Goal: Task Accomplishment & Management: Use online tool/utility

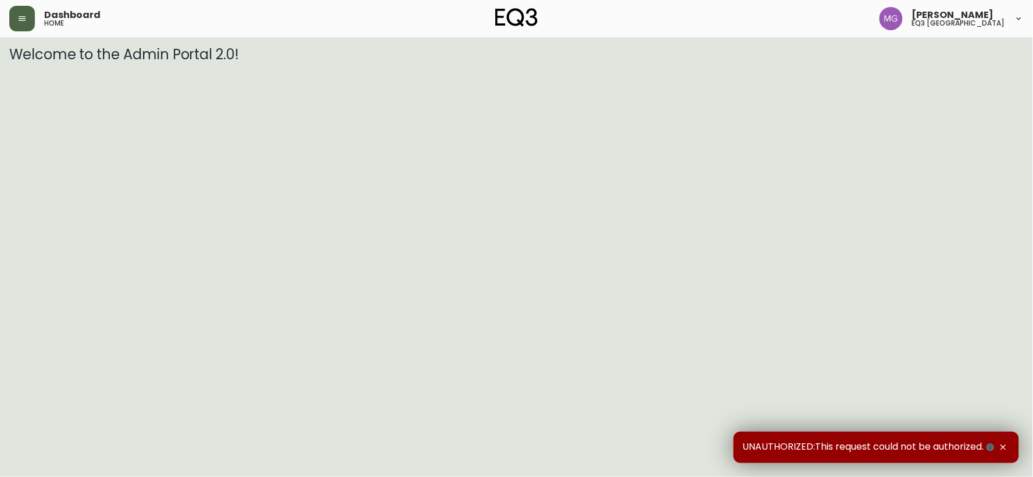
click at [22, 24] on button "button" at bounding box center [22, 19] width 26 height 26
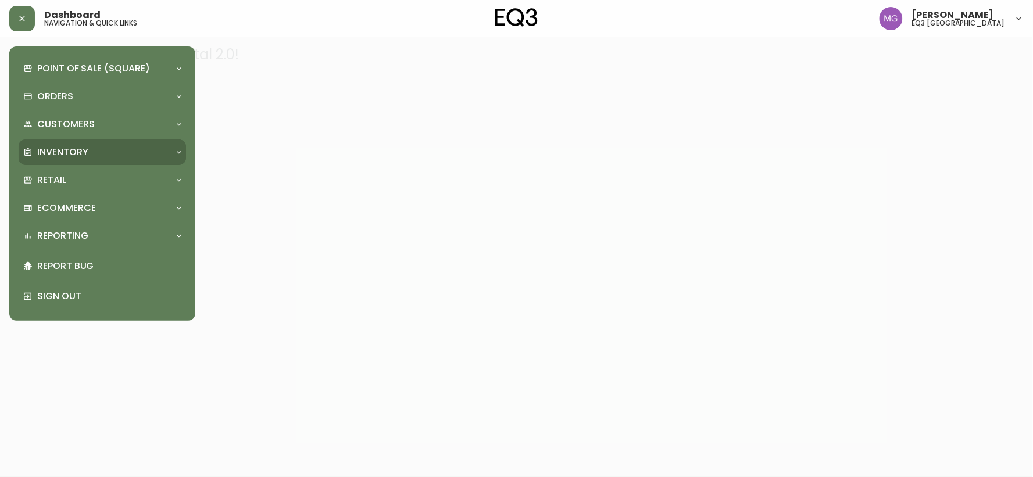
click at [94, 146] on div "Inventory" at bounding box center [96, 152] width 146 height 13
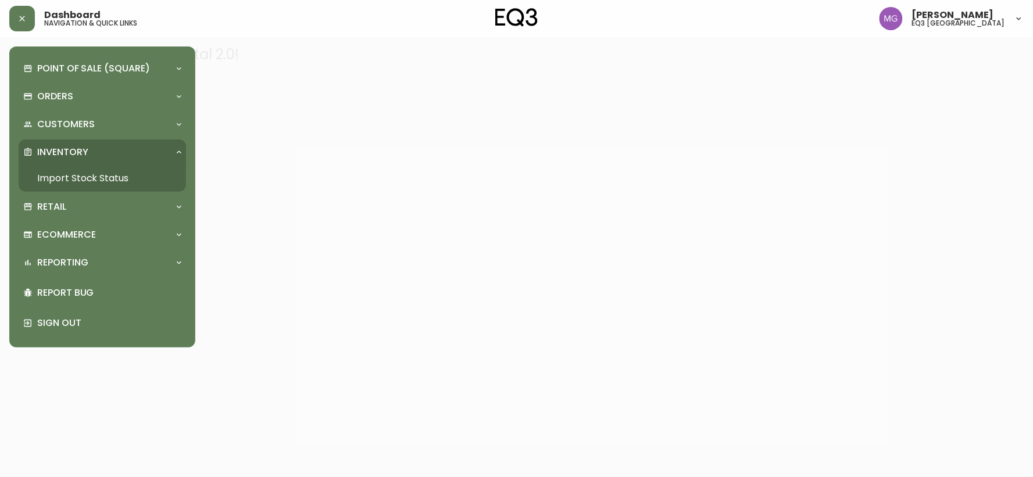
click at [100, 172] on link "Import Stock Status" at bounding box center [102, 178] width 167 height 27
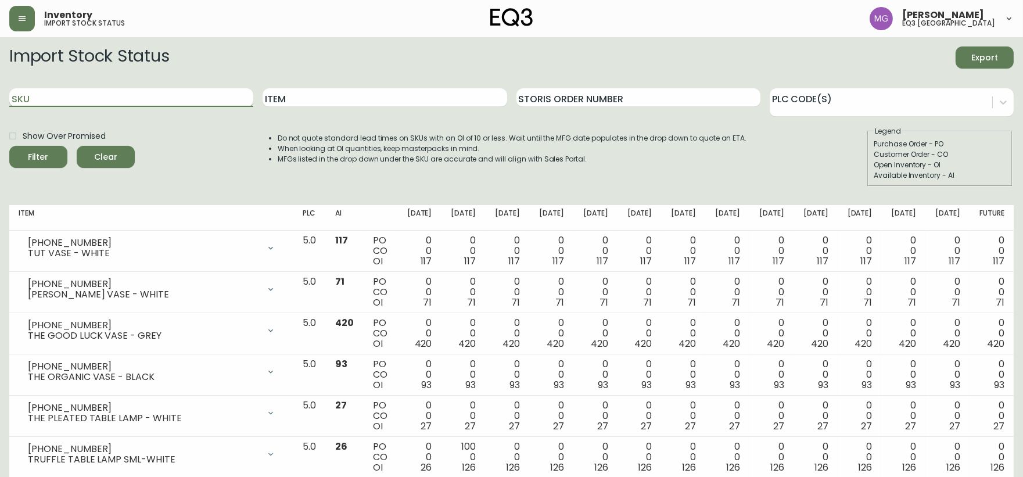
click at [178, 97] on input "SKU" at bounding box center [131, 97] width 244 height 19
paste input "[PHONE_NUMBER]"
type input "[PHONE_NUMBER]"
click at [9, 146] on button "Filter" at bounding box center [38, 157] width 58 height 22
